Goal: Task Accomplishment & Management: Use online tool/utility

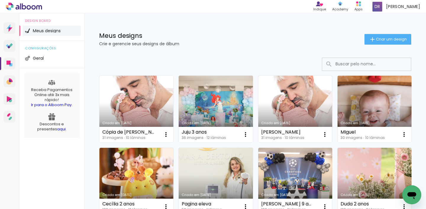
click at [146, 112] on link "Criado em [DATE]" at bounding box center [136, 109] width 74 height 67
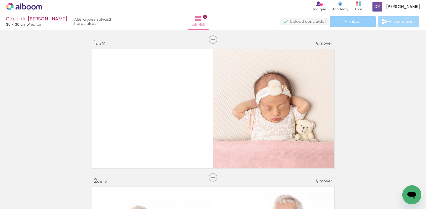
click at [352, 22] on span "Finalizar" at bounding box center [353, 22] width 16 height 4
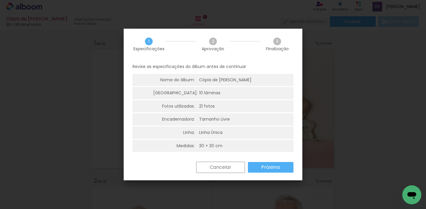
click at [0, 0] on slot "Próximo" at bounding box center [0, 0] width 0 height 0
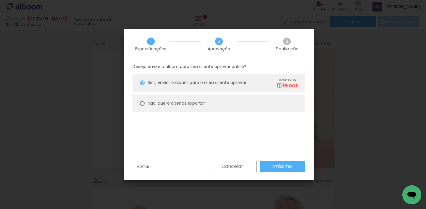
click at [0, 0] on slot "Não, quero apenas exportar" at bounding box center [0, 0] width 0 height 0
type paper-radio-button "on"
click at [0, 0] on slot "Próximo" at bounding box center [0, 0] width 0 height 0
type input "Alta, 300 DPI"
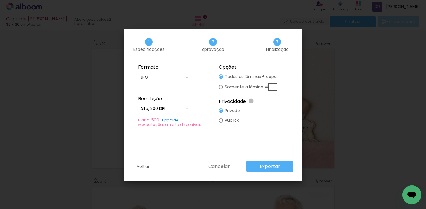
click at [0, 0] on slot "Exportar" at bounding box center [0, 0] width 0 height 0
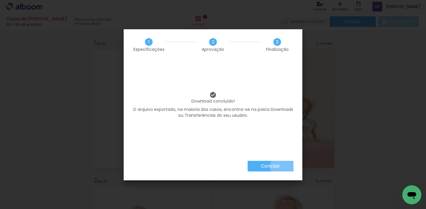
click at [282, 166] on paper-button "Concluir" at bounding box center [271, 166] width 46 height 11
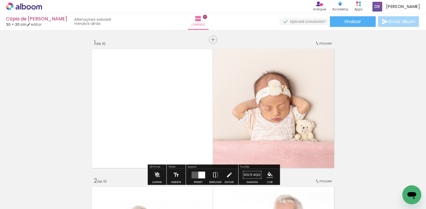
click at [21, 199] on span "Adicionar Fotos" at bounding box center [21, 201] width 18 height 7
click at [0, 0] on input "file" at bounding box center [0, 0] width 0 height 0
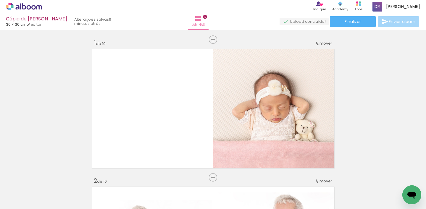
scroll to position [0, 646]
click at [30, 199] on span "Adicionar Fotos" at bounding box center [21, 201] width 18 height 7
click at [0, 0] on input "file" at bounding box center [0, 0] width 0 height 0
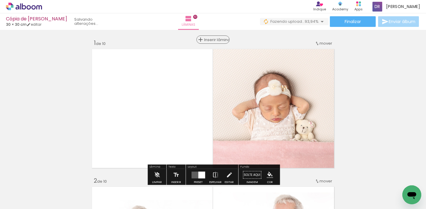
scroll to position [0, 0]
click at [212, 39] on span "Inserir lâmina" at bounding box center [215, 40] width 23 height 4
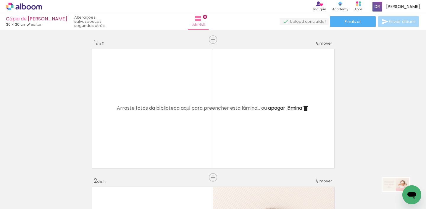
drag, startPoint x: 808, startPoint y: 372, endPoint x: 406, endPoint y: 200, distance: 437.3
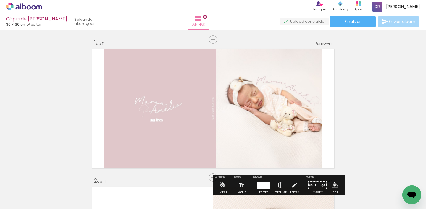
drag, startPoint x: 377, startPoint y: 194, endPoint x: 275, endPoint y: 127, distance: 122.6
click at [275, 127] on quentale-workspace at bounding box center [213, 104] width 426 height 209
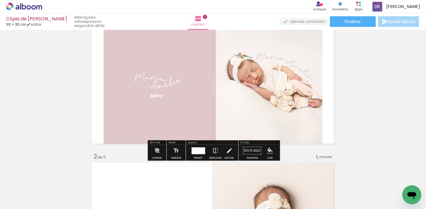
click at [199, 147] on div at bounding box center [198, 151] width 16 height 12
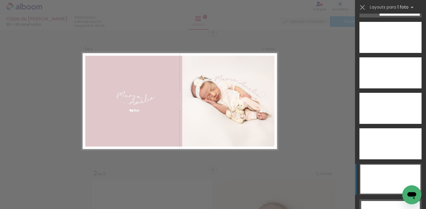
scroll to position [1699, 0]
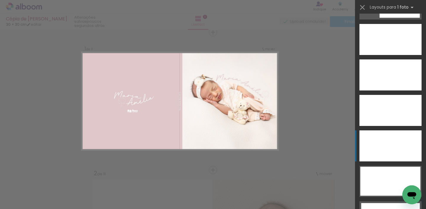
click at [413, 153] on div at bounding box center [391, 146] width 62 height 31
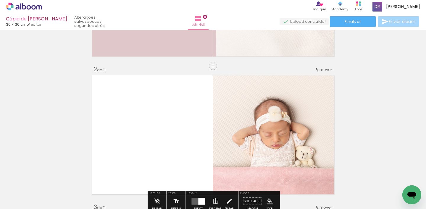
scroll to position [127, 0]
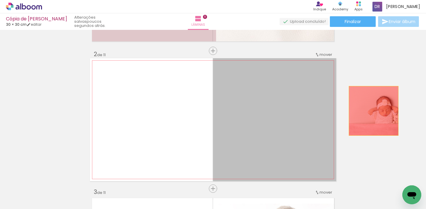
drag, startPoint x: 282, startPoint y: 110, endPoint x: 374, endPoint y: 111, distance: 91.5
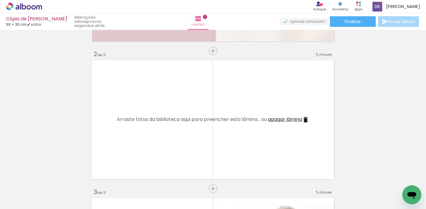
scroll to position [0, 0]
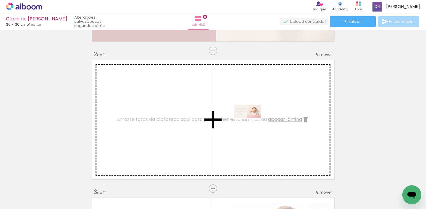
click at [250, 122] on quentale-workspace at bounding box center [213, 104] width 426 height 209
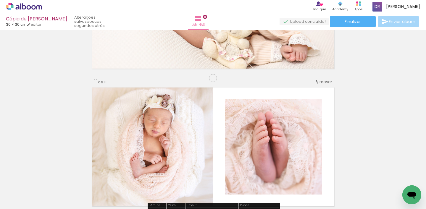
scroll to position [1339, 0]
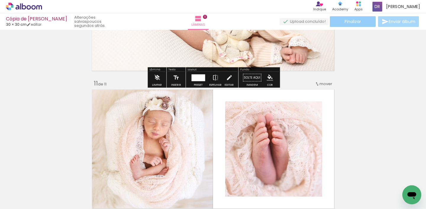
click at [353, 22] on span "Finalizar" at bounding box center [353, 22] width 16 height 4
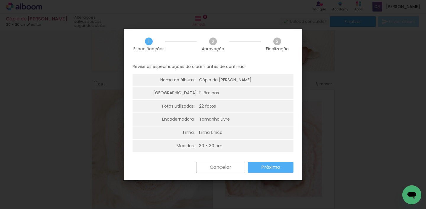
scroll to position [0, 0]
click at [0, 0] on slot "Próximo" at bounding box center [0, 0] width 0 height 0
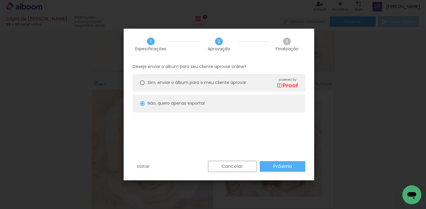
click at [206, 84] on span "Sim, enviar o álbum para o meu cliente aprovar" at bounding box center [197, 83] width 99 height 6
type paper-radio-button "on"
click at [0, 0] on slot "Próximo" at bounding box center [0, 0] width 0 height 0
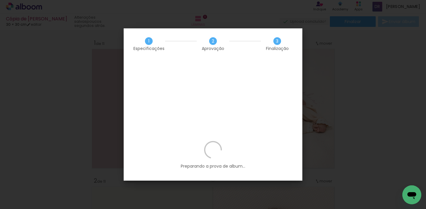
scroll to position [0, 712]
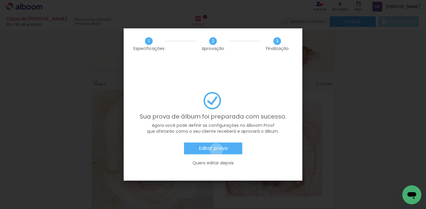
drag, startPoint x: 216, startPoint y: 133, endPoint x: 264, endPoint y: 145, distance: 49.4
click at [0, 0] on slot "Editar prova" at bounding box center [0, 0] width 0 height 0
